Goal: Communication & Community: Answer question/provide support

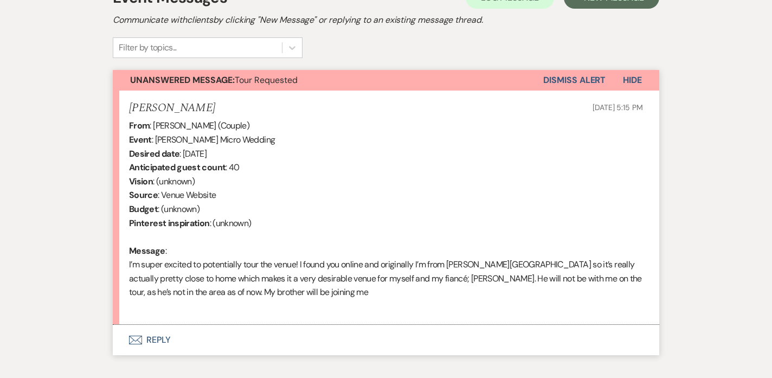
scroll to position [336, 0]
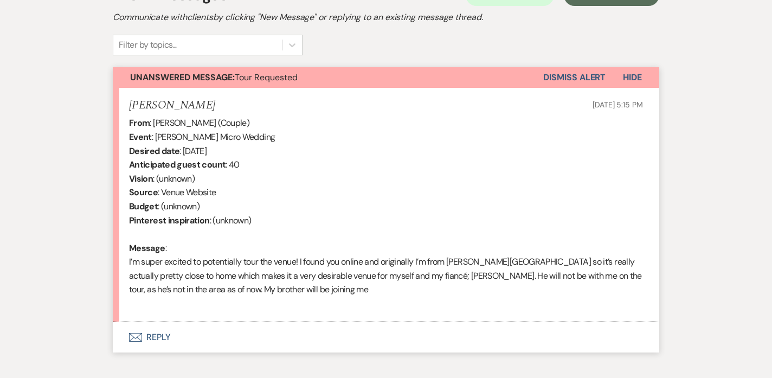
click at [164, 331] on button "Envelope Reply" at bounding box center [386, 337] width 546 height 30
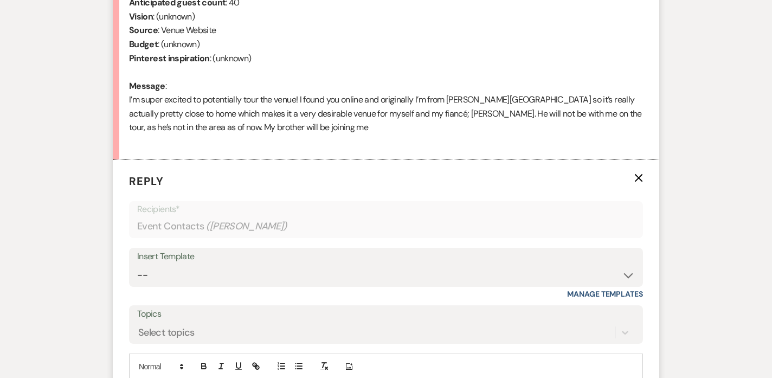
scroll to position [499, 0]
select select "481"
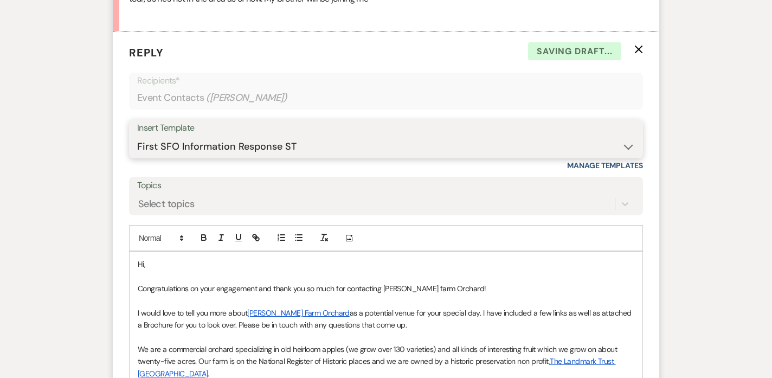
scroll to position [643, 0]
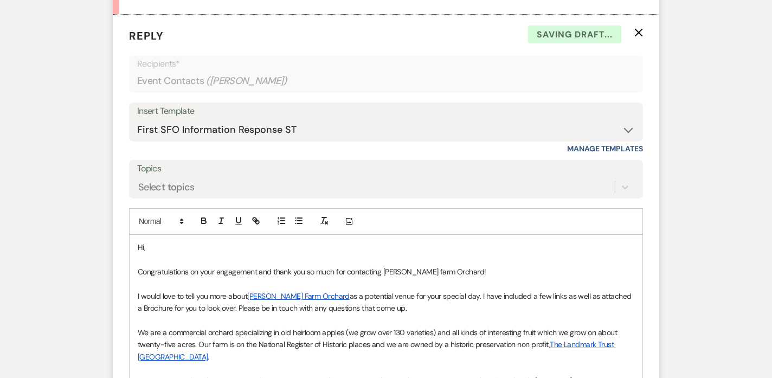
click at [215, 253] on p at bounding box center [386, 259] width 496 height 12
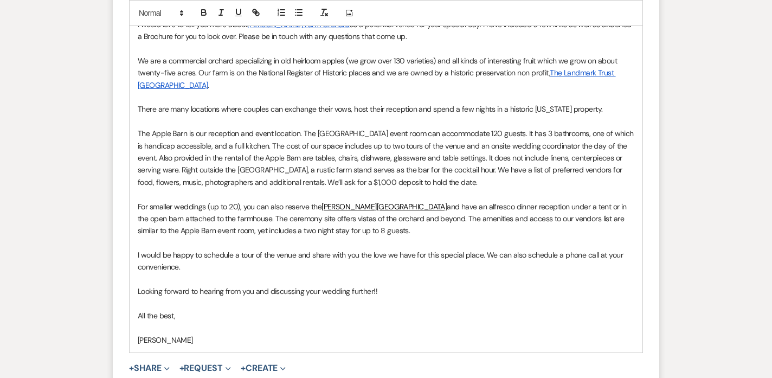
scroll to position [917, 0]
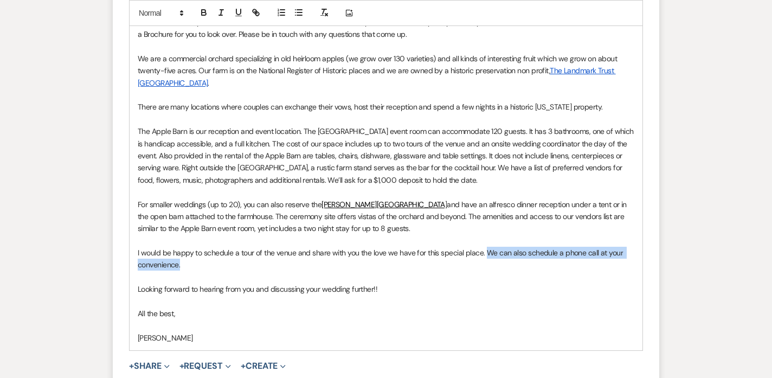
drag, startPoint x: 485, startPoint y: 230, endPoint x: 491, endPoint y: 238, distance: 10.8
click at [491, 247] on p "I would be happy to schedule a tour of the venue and share with you the love we…" at bounding box center [386, 259] width 496 height 24
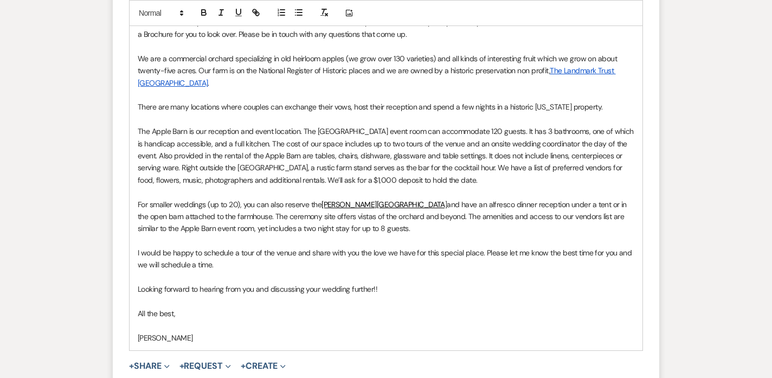
click at [162, 283] on p "Looking forward to hearing from you and discussing your wedding further!!" at bounding box center [386, 289] width 496 height 12
click at [141, 283] on p "Look forward to hearing from you and discussing your wedding further!!" at bounding box center [386, 289] width 496 height 12
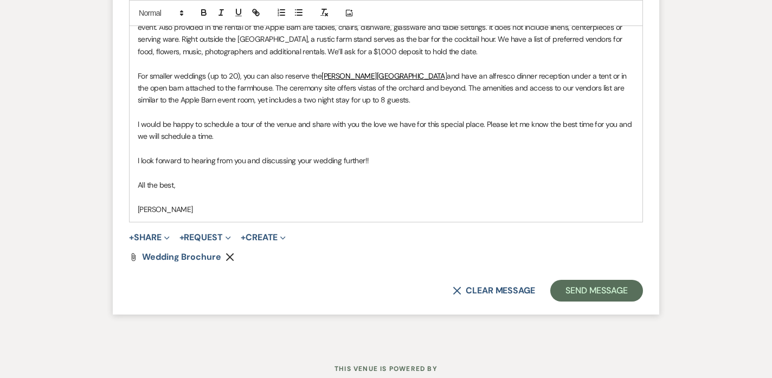
scroll to position [1046, 0]
click at [605, 279] on button "Send Message" at bounding box center [596, 290] width 93 height 22
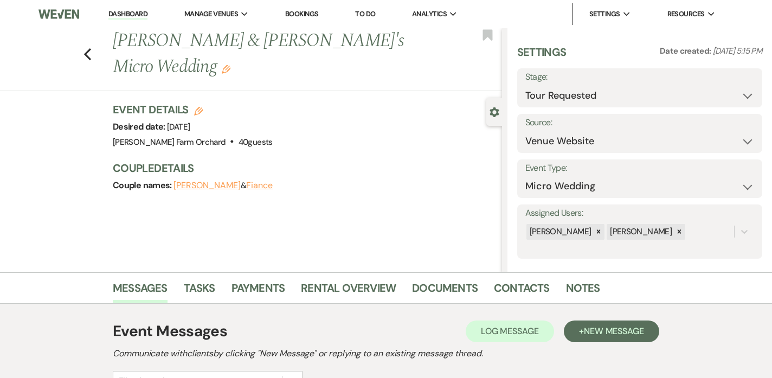
scroll to position [0, 0]
click at [117, 10] on link "Dashboard" at bounding box center [127, 14] width 39 height 10
